Goal: Information Seeking & Learning: Learn about a topic

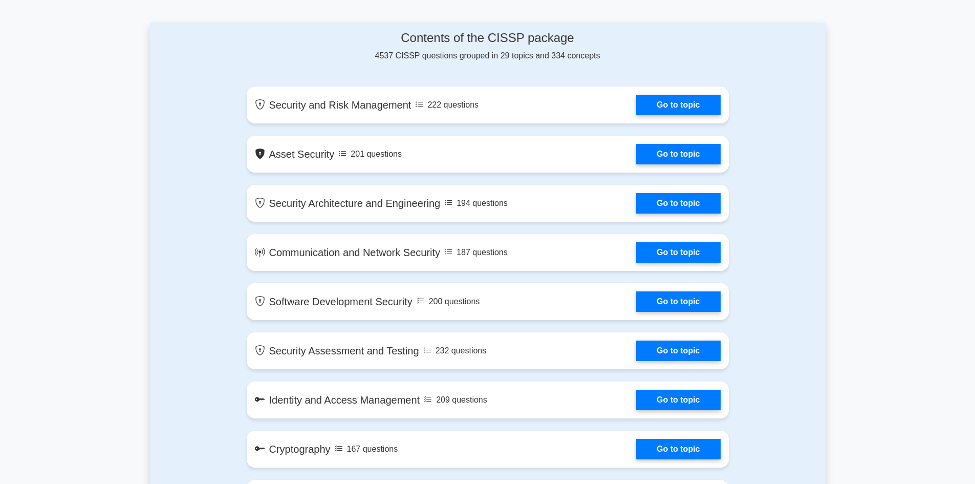
scroll to position [512, 0]
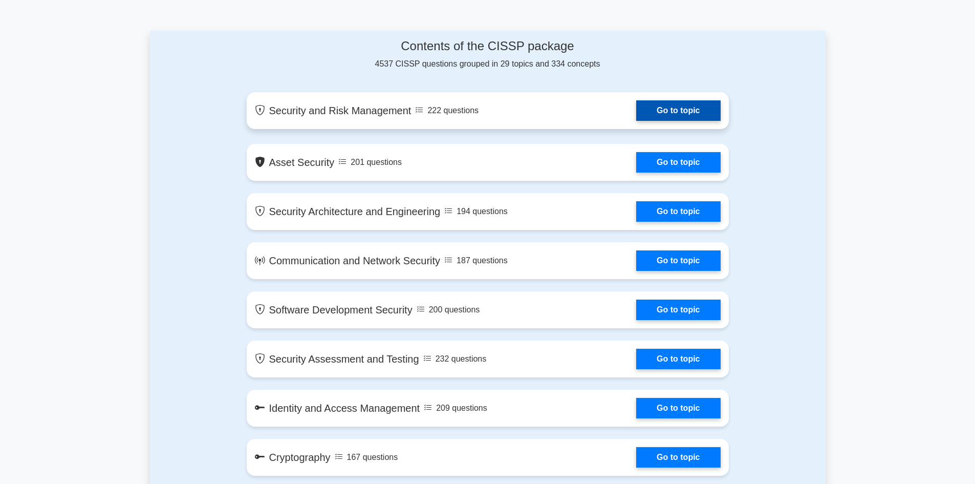
click at [680, 110] on link "Go to topic" at bounding box center [678, 110] width 84 height 20
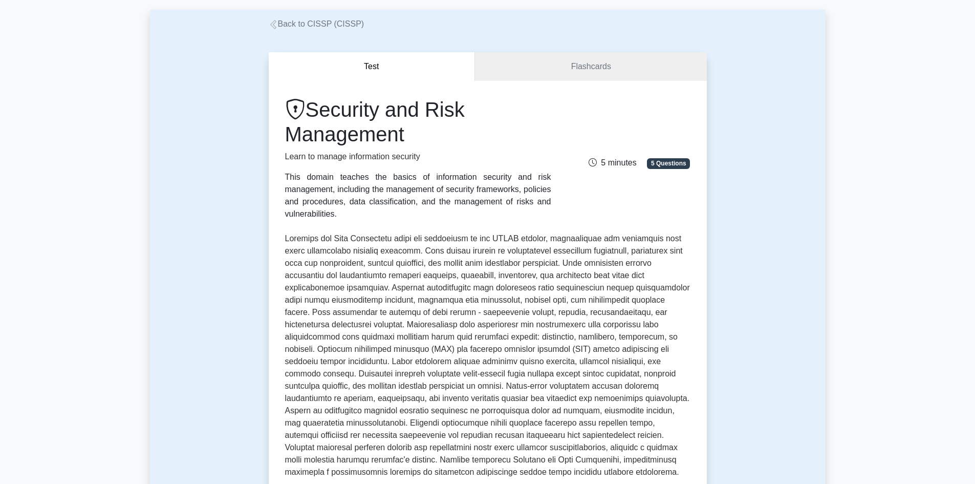
scroll to position [307, 0]
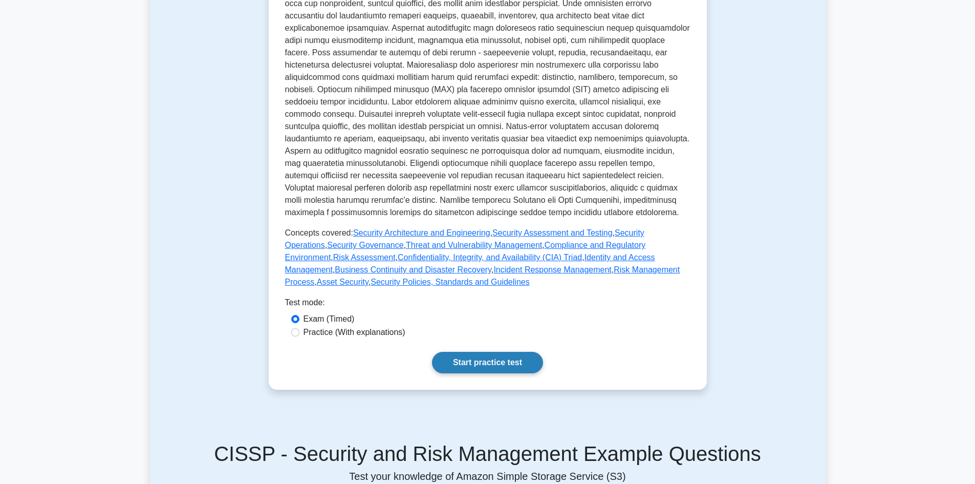
click at [464, 354] on link "Start practice test" at bounding box center [487, 362] width 111 height 21
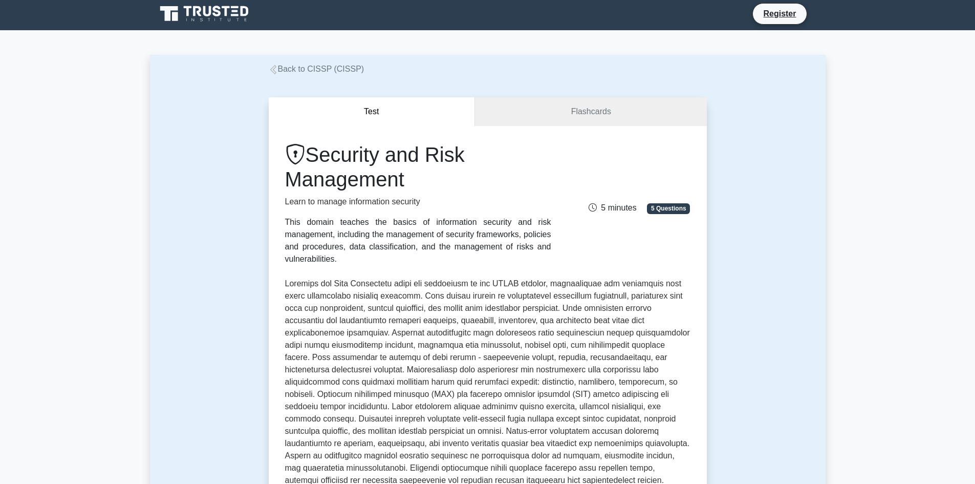
scroll to position [0, 0]
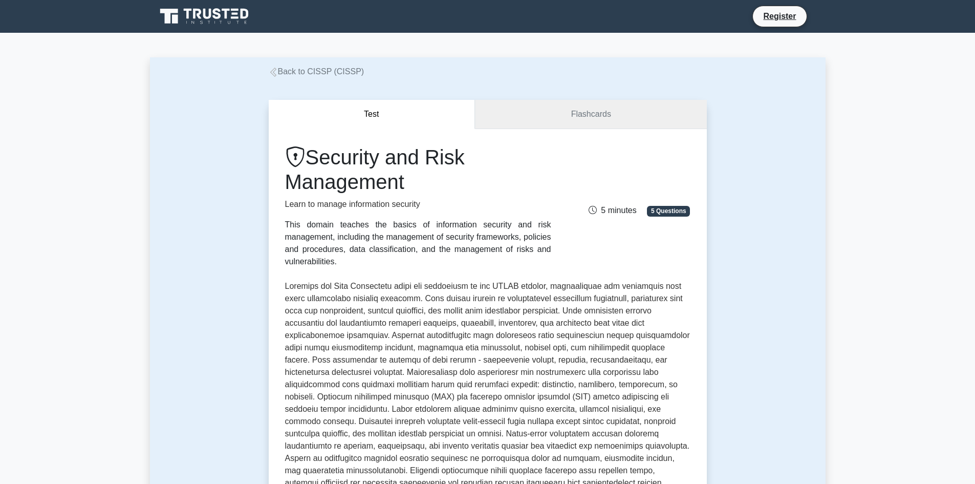
click at [602, 116] on link "Flashcards" at bounding box center [590, 114] width 231 height 29
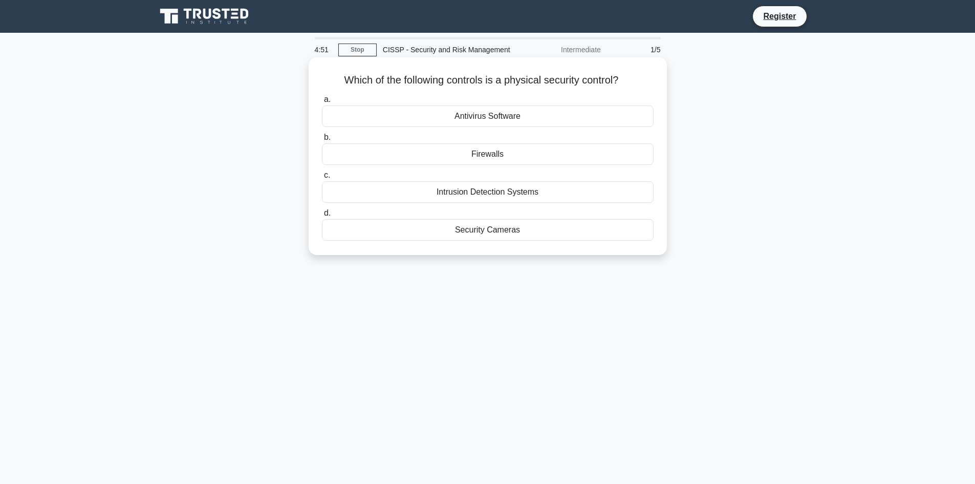
click at [506, 228] on div "Security Cameras" at bounding box center [488, 229] width 332 height 21
click at [322, 217] on input "d. Security Cameras" at bounding box center [322, 213] width 0 height 7
click at [455, 154] on div "Background checks" at bounding box center [488, 153] width 332 height 21
click at [322, 141] on input "b. Background checks" at bounding box center [322, 137] width 0 height 7
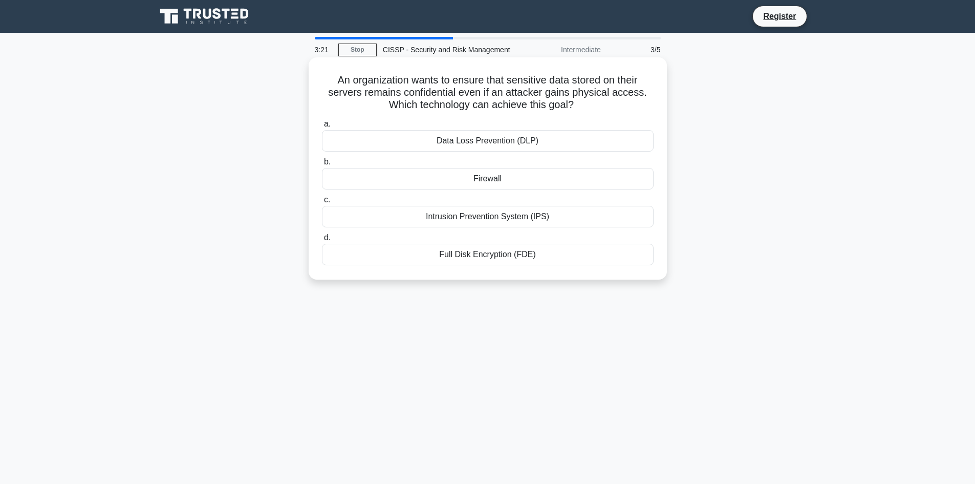
click at [473, 254] on div "Full Disk Encryption (FDE)" at bounding box center [488, 254] width 332 height 21
click at [322, 241] on input "d. Full Disk Encryption (FDE)" at bounding box center [322, 237] width 0 height 7
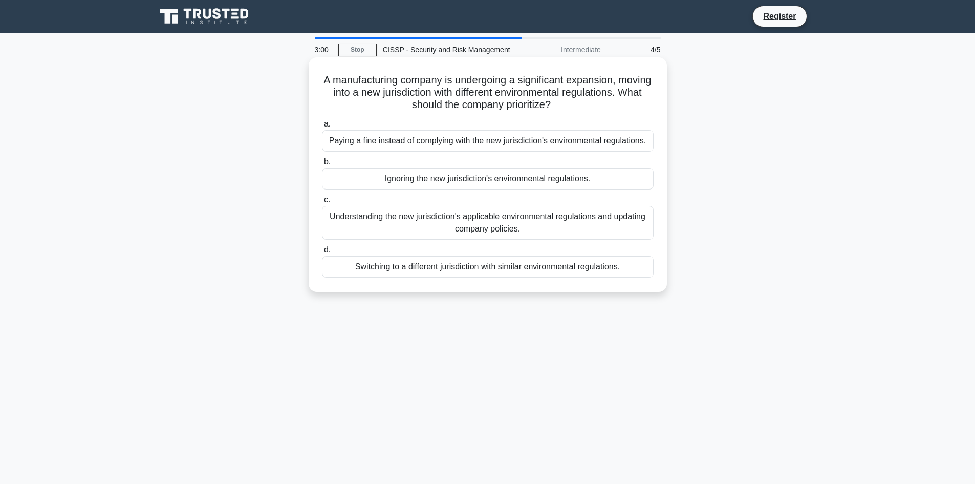
click at [444, 227] on div "Understanding the new jurisdiction's applicable environmental regulations and u…" at bounding box center [488, 223] width 332 height 34
click at [322, 203] on input "c. Understanding the new jurisdiction's applicable environmental regulations an…" at bounding box center [322, 200] width 0 height 7
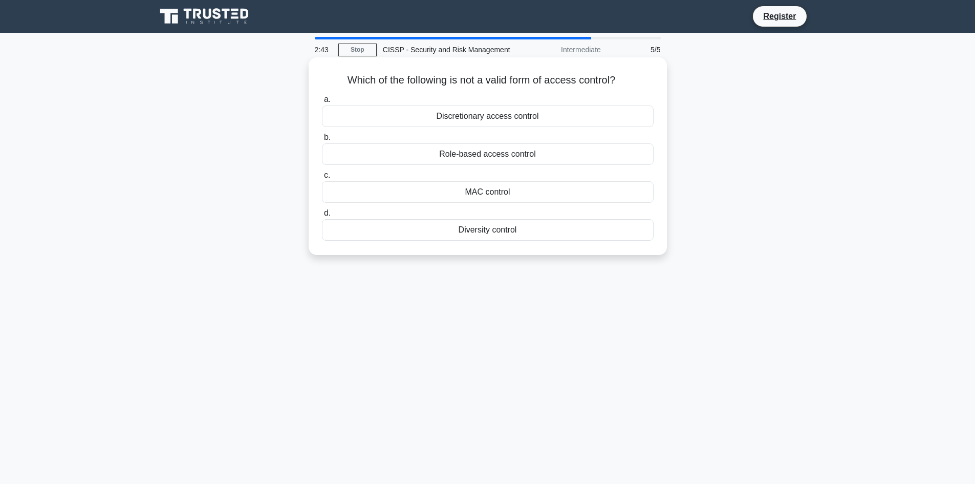
click at [464, 234] on div "Diversity control" at bounding box center [488, 229] width 332 height 21
click at [322, 217] on input "d. Diversity control" at bounding box center [322, 213] width 0 height 7
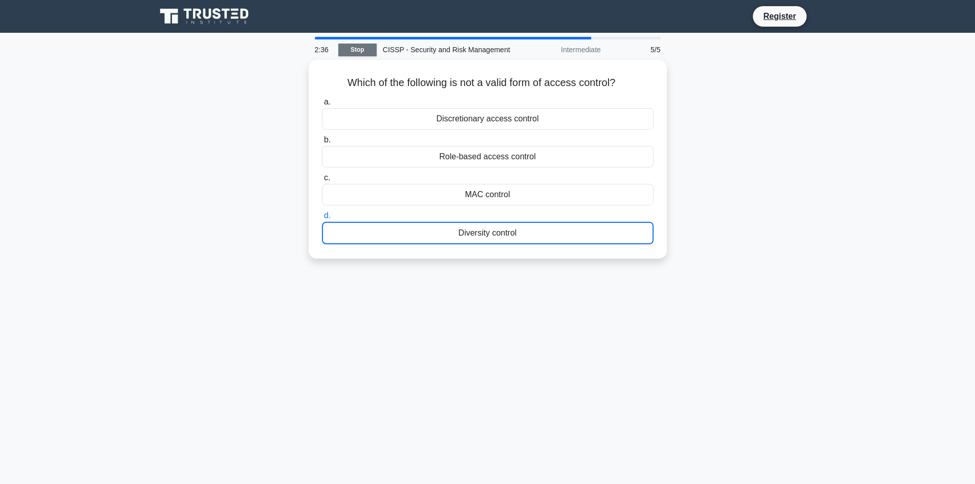
click at [346, 52] on link "Stop" at bounding box center [357, 50] width 38 height 13
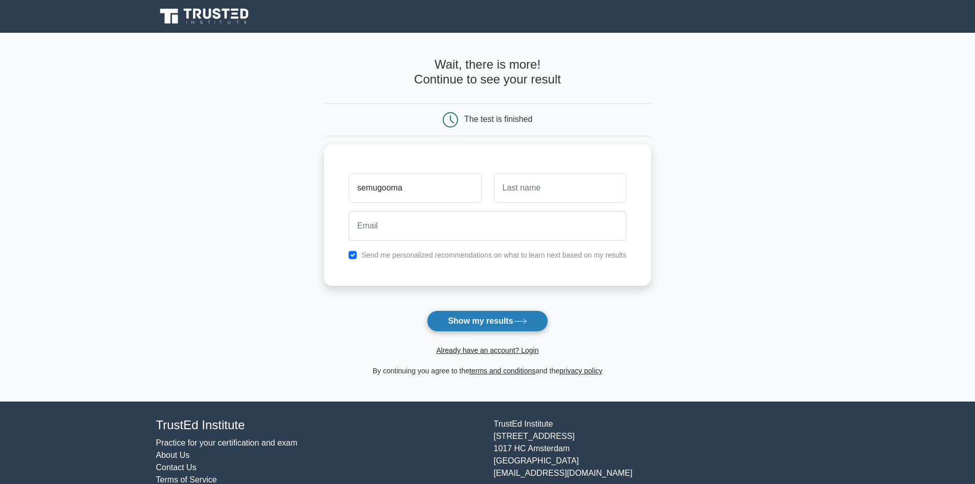
type input "semugooma"
click at [532, 185] on input "text" at bounding box center [560, 185] width 133 height 30
type input "daniel"
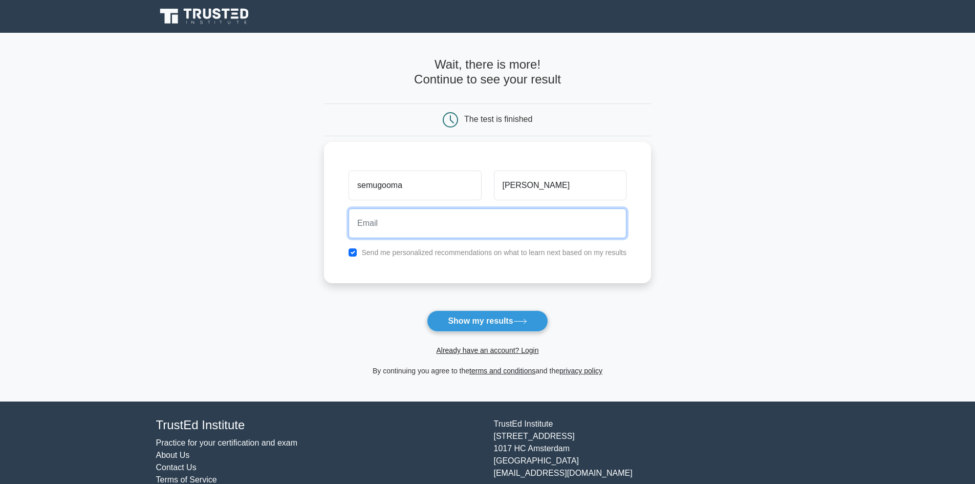
click at [443, 224] on input "email" at bounding box center [488, 223] width 278 height 30
type input "semugoomadaniel777@gmail.com"
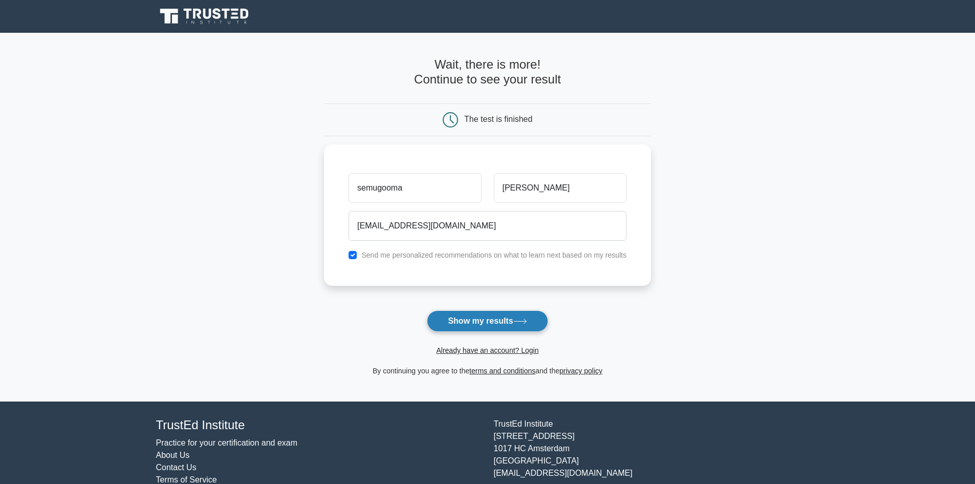
click at [473, 317] on button "Show my results" at bounding box center [487, 320] width 121 height 21
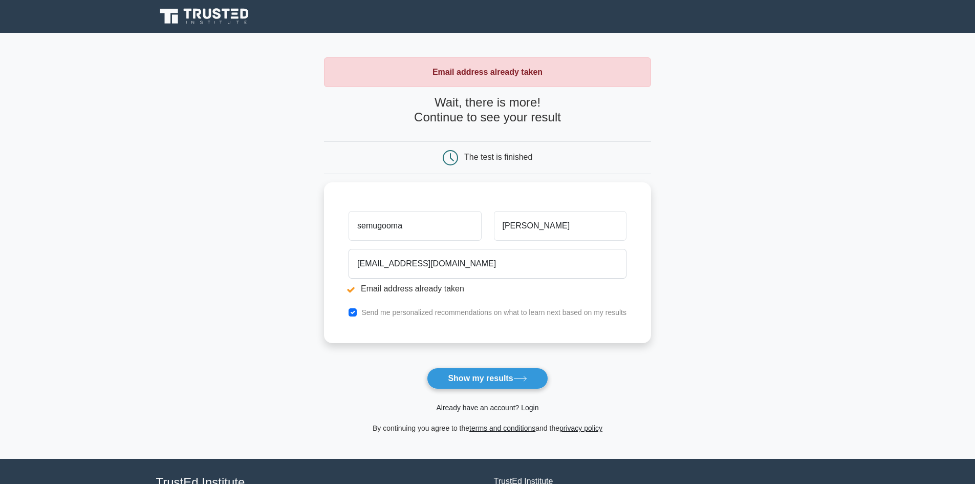
click at [520, 409] on link "Already have an account? Login" at bounding box center [487, 407] width 102 height 8
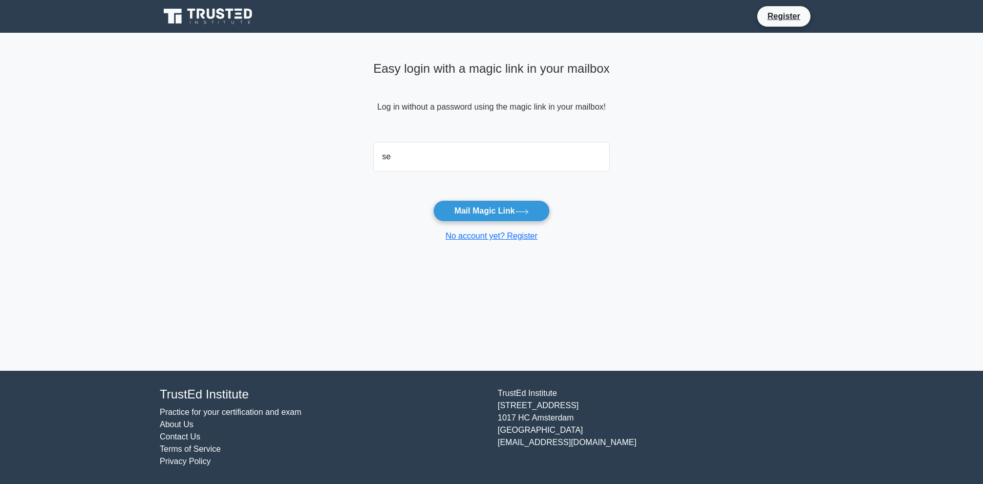
type input "[EMAIL_ADDRESS][DOMAIN_NAME]"
click at [518, 211] on icon at bounding box center [522, 212] width 14 height 6
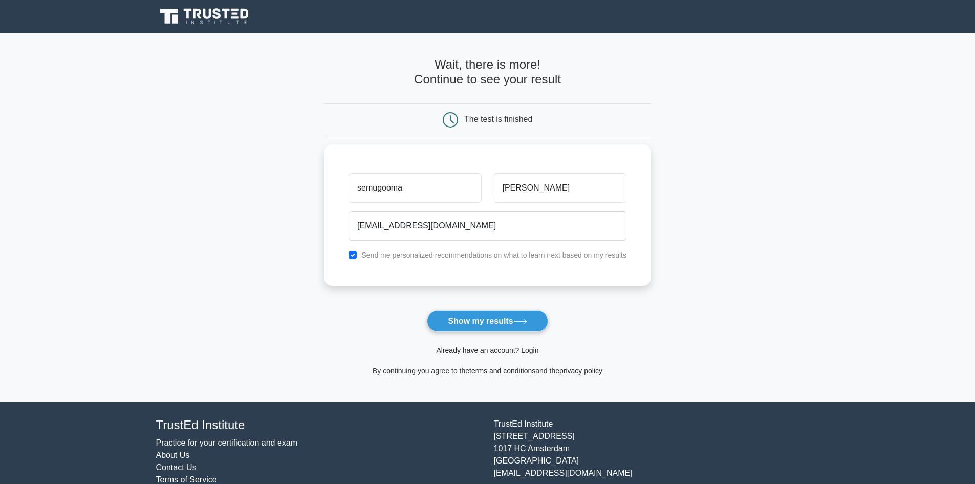
click at [527, 351] on link "Already have an account? Login" at bounding box center [487, 350] width 102 height 8
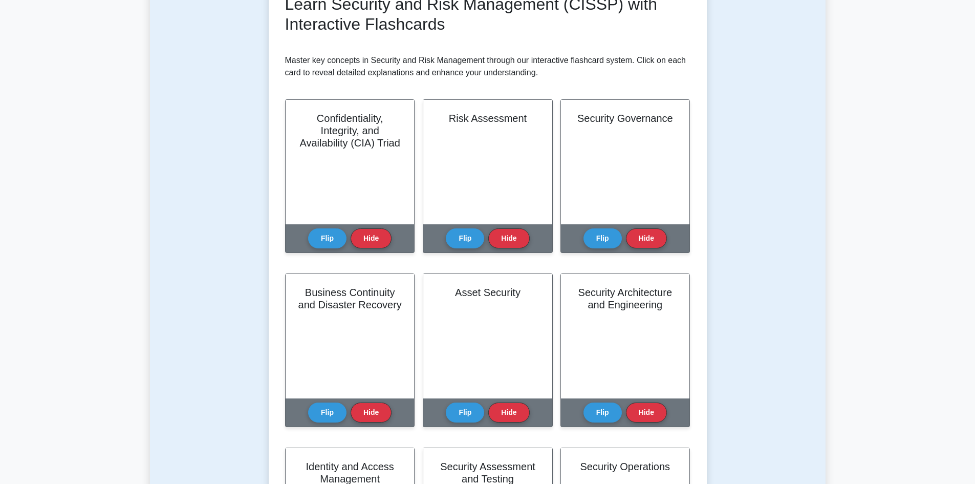
scroll to position [205, 0]
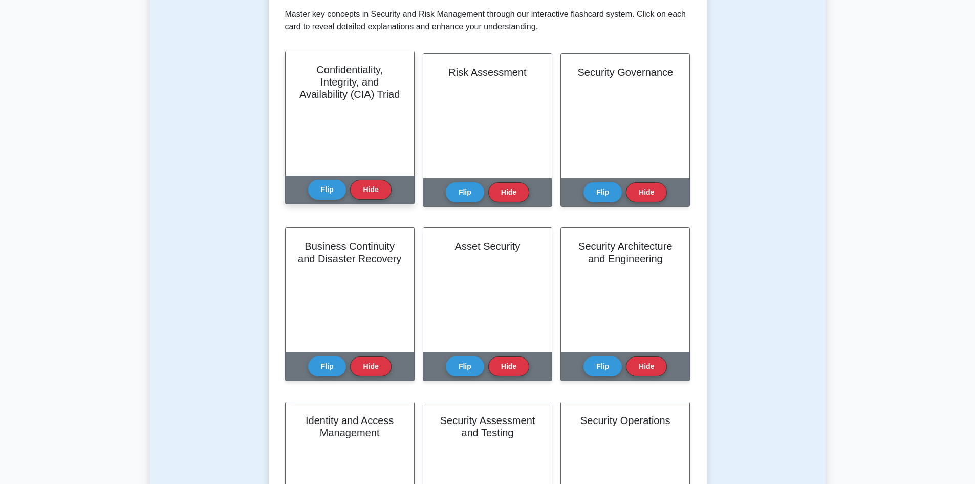
click at [373, 141] on div "Confidentiality, Integrity, and Availability (CIA) Triad" at bounding box center [350, 113] width 128 height 124
click at [332, 184] on button "Flip" at bounding box center [327, 189] width 38 height 20
